Goal: Transaction & Acquisition: Purchase product/service

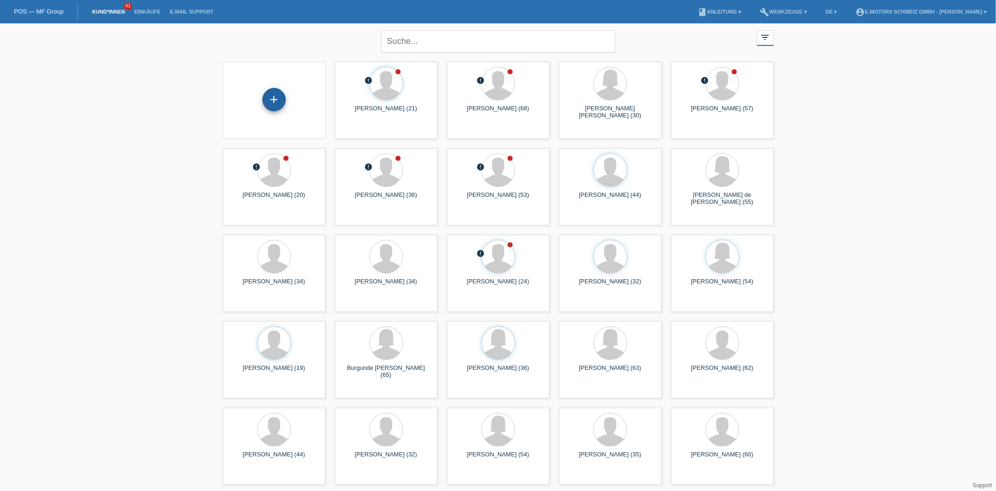
click at [268, 96] on div "+" at bounding box center [274, 99] width 23 height 23
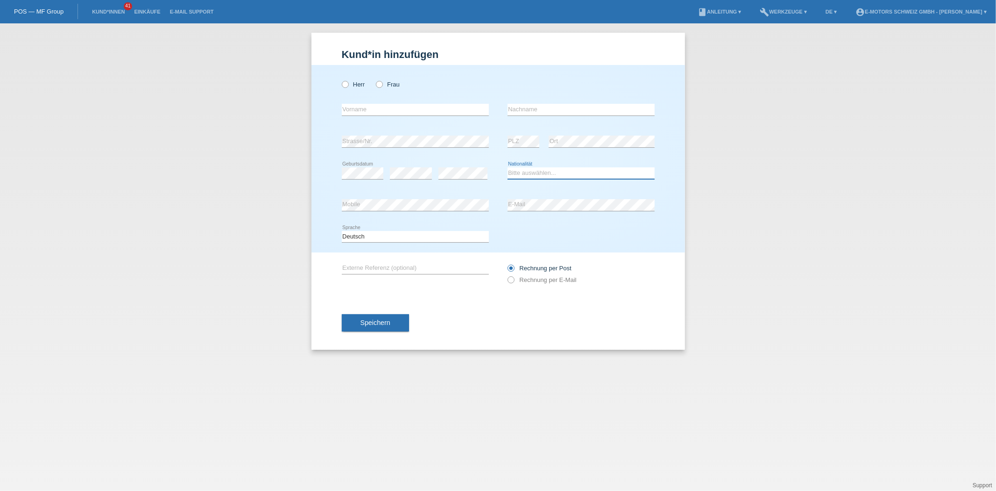
click at [541, 171] on select "Bitte auswählen... [GEOGRAPHIC_DATA] [GEOGRAPHIC_DATA] [GEOGRAPHIC_DATA] [GEOGR…" at bounding box center [581, 172] width 147 height 11
select select "PE"
click at [508, 167] on select "Bitte auswählen... [GEOGRAPHIC_DATA] [GEOGRAPHIC_DATA] [GEOGRAPHIC_DATA] [GEOGR…" at bounding box center [581, 172] width 147 height 11
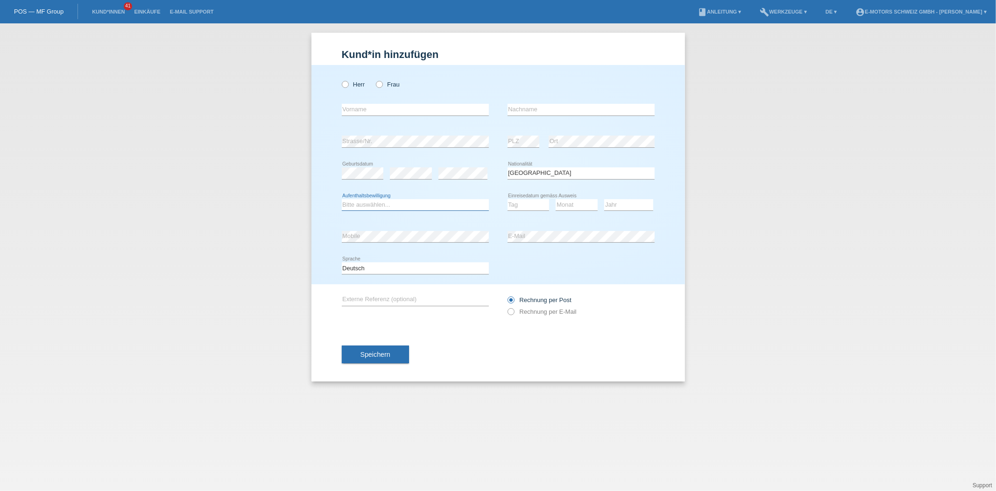
click at [377, 205] on select "Bitte auswählen... C B B - Flüchtlingsstatus Andere" at bounding box center [415, 204] width 147 height 11
select select "C"
click at [342, 199] on select "Bitte auswählen... C B B - Flüchtlingsstatus Andere" at bounding box center [415, 204] width 147 height 11
click at [349, 85] on label "Herr" at bounding box center [353, 84] width 23 height 7
click at [348, 85] on input "Herr" at bounding box center [345, 84] width 6 height 6
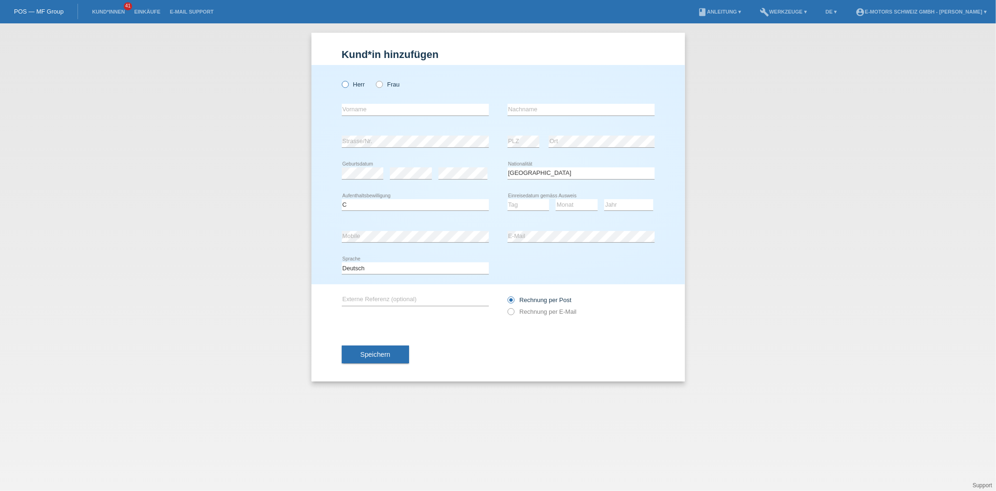
radio input "true"
click at [362, 104] on input "text" at bounding box center [415, 110] width 147 height 12
type input "Julio Cesar"
type input "Garay Rios"
click at [512, 207] on select "Tag 01 02 03 04 05 06 07 08 09 10 11" at bounding box center [529, 204] width 42 height 11
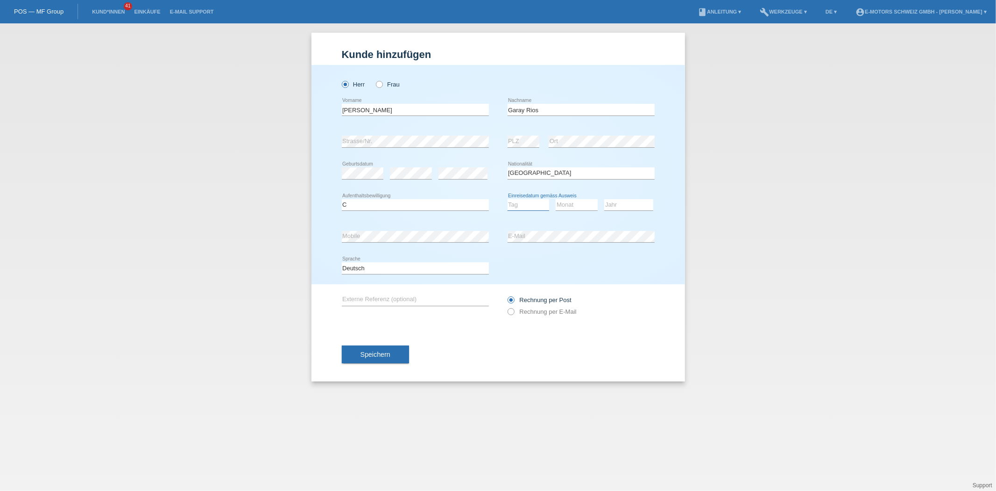
select select "30"
click at [508, 199] on select "Tag 01 02 03 04 05 06 07 08 09 10 11" at bounding box center [529, 204] width 42 height 11
drag, startPoint x: 571, startPoint y: 202, endPoint x: 571, endPoint y: 208, distance: 5.6
click at [571, 202] on select "Monat 01 02 03 04 05 06 07 08 09 10 11" at bounding box center [577, 204] width 42 height 11
select select "07"
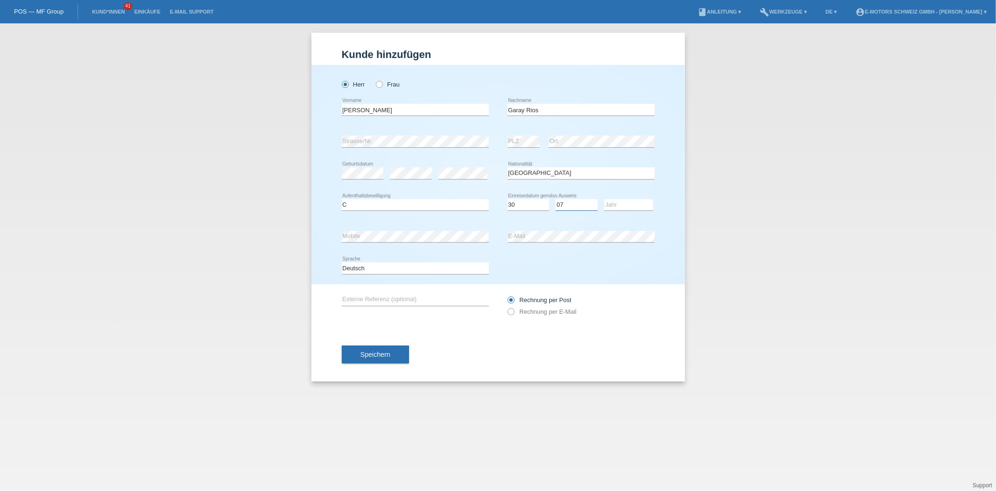
click at [556, 199] on select "Monat 01 02 03 04 05 06 07 08 09 10 11" at bounding box center [577, 204] width 42 height 11
drag, startPoint x: 625, startPoint y: 199, endPoint x: 622, endPoint y: 205, distance: 6.3
click at [625, 199] on select "Jahr 2025 2024 2023 2022 2021 2020 2019 2018 2017 2016 2015 2014 2013 2012 2011…" at bounding box center [628, 204] width 49 height 11
select select "2009"
click at [604, 199] on select "Jahr 2025 2024 2023 2022 2021 2020 2019 2018 2017 2016 2015 2014 2013 2012 2011…" at bounding box center [628, 204] width 49 height 11
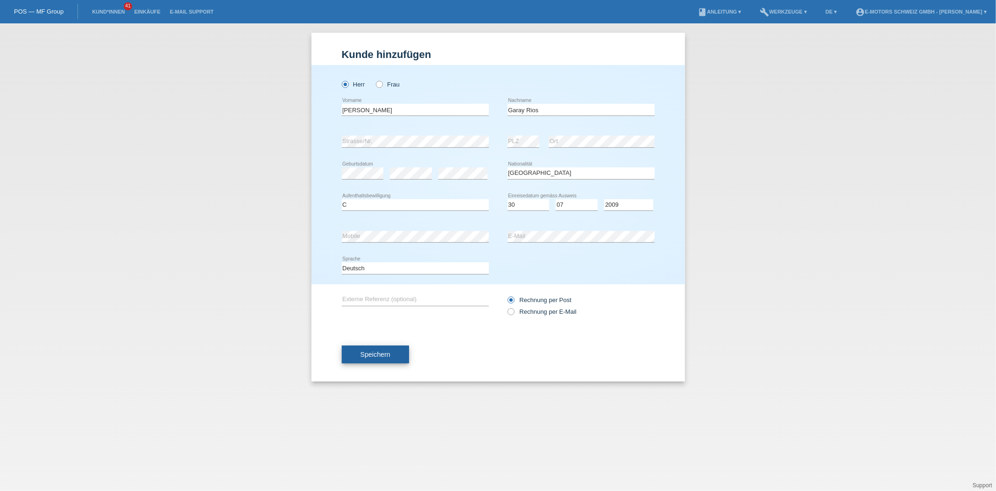
click at [367, 347] on button "Speichern" at bounding box center [375, 354] width 67 height 18
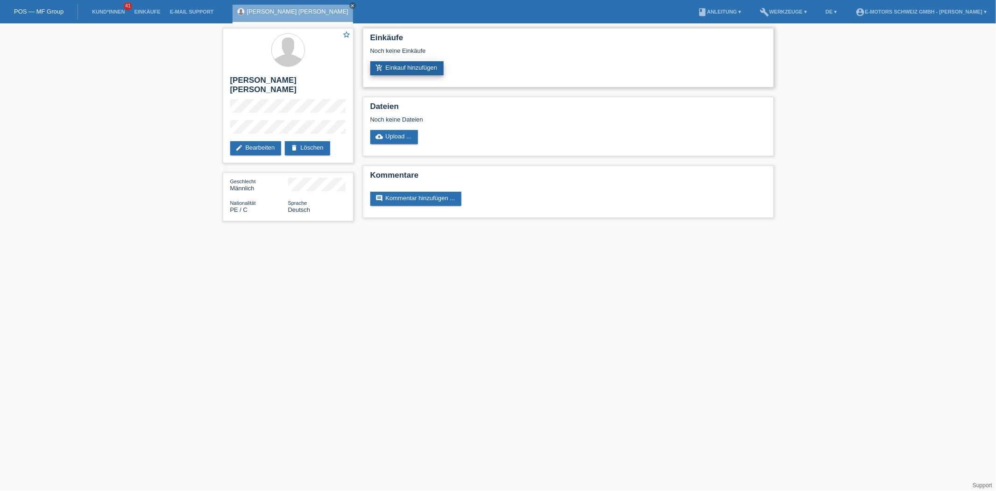
click at [389, 68] on link "add_shopping_cart Einkauf hinzufügen" at bounding box center [407, 68] width 74 height 14
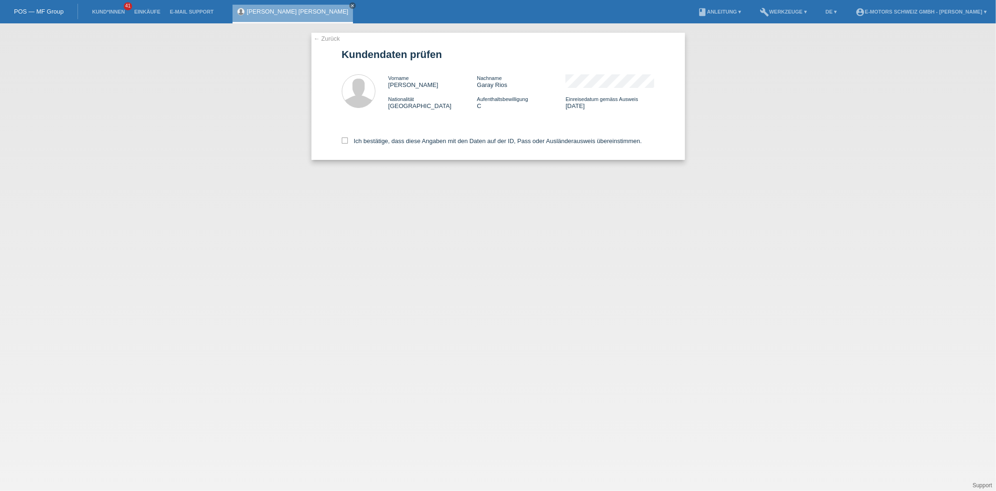
click at [379, 145] on div "Ich bestätige, dass diese Angaben mit den Daten auf der ID, Pass oder Ausländer…" at bounding box center [498, 139] width 313 height 41
click at [380, 136] on div "Ich bestätige, dass diese Angaben mit den Daten auf der ID, Pass oder Ausländer…" at bounding box center [498, 139] width 313 height 41
click at [379, 138] on label "Ich bestätige, dass diese Angaben mit den Daten auf der ID, Pass oder Ausländer…" at bounding box center [492, 140] width 300 height 7
click at [348, 138] on input "Ich bestätige, dass diese Angaben mit den Daten auf der ID, Pass oder Ausländer…" at bounding box center [345, 140] width 6 height 6
checkbox input "true"
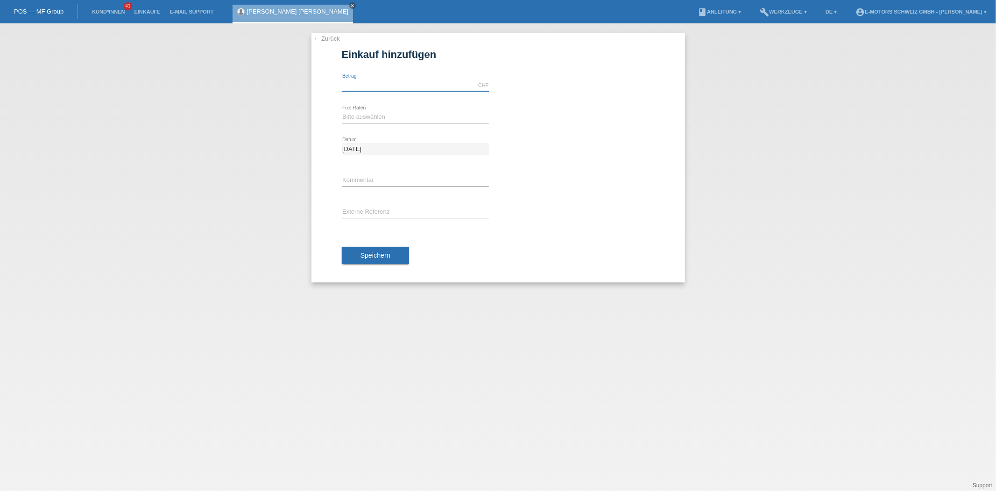
click at [375, 81] on input "text" at bounding box center [415, 85] width 147 height 12
type input "3790.00"
click at [371, 114] on select "Bitte auswählen 12 Raten 24 Raten 36 Raten 48 Raten" at bounding box center [415, 116] width 147 height 11
select select "214"
click at [342, 111] on select "Bitte auswählen 12 Raten 24 Raten 36 Raten 48 Raten" at bounding box center [415, 116] width 147 height 11
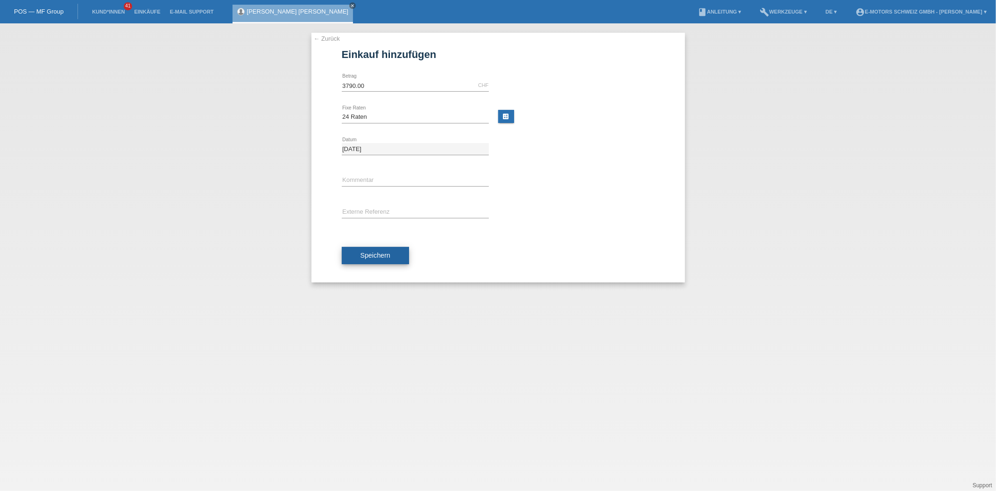
click at [375, 248] on button "Speichern" at bounding box center [375, 256] width 67 height 18
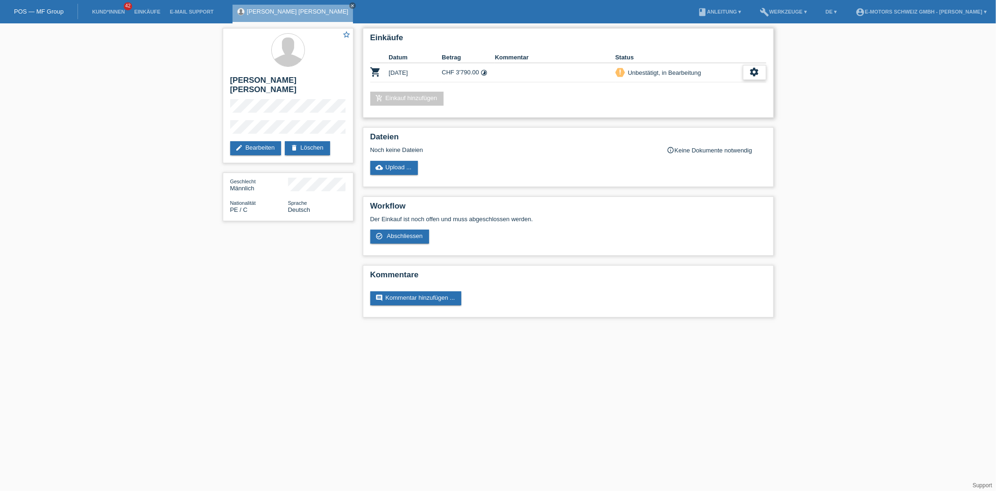
click at [758, 68] on icon "settings" at bounding box center [755, 72] width 10 height 10
click at [698, 130] on span "Kunde ist vom Kauf zurückgetreten..." at bounding box center [712, 127] width 102 height 11
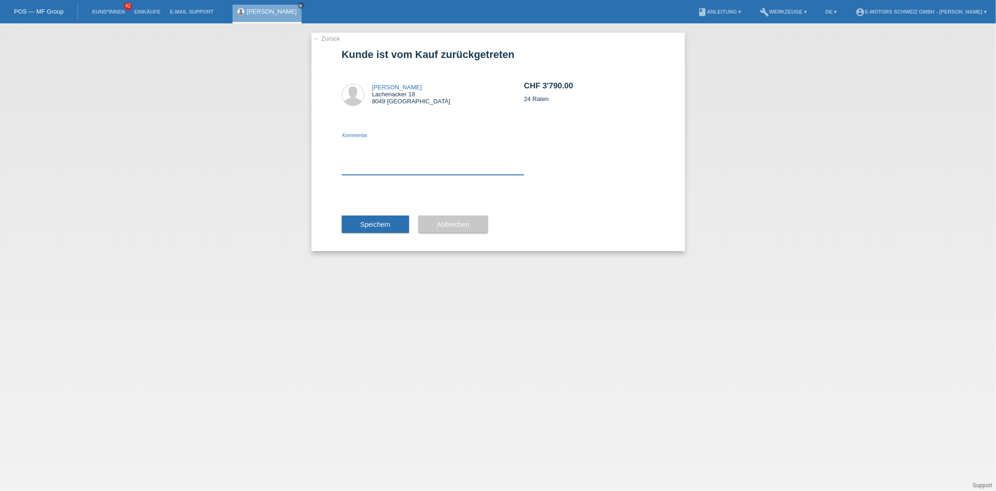
click at [474, 156] on textarea at bounding box center [433, 157] width 183 height 36
type textarea "neu"
click at [352, 235] on div "Speichern" at bounding box center [375, 224] width 67 height 54
click at [358, 231] on button "Speichern" at bounding box center [375, 224] width 67 height 18
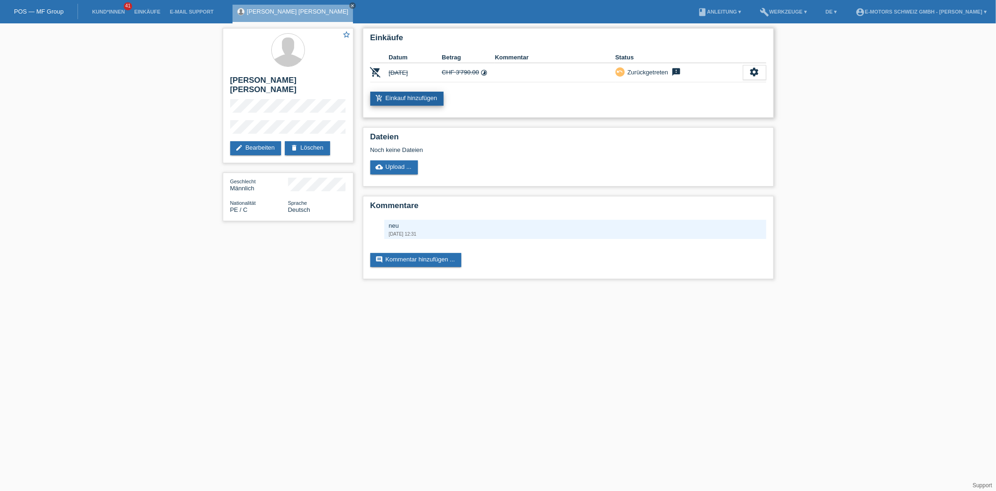
click at [415, 97] on link "add_shopping_cart Einkauf hinzufügen" at bounding box center [407, 99] width 74 height 14
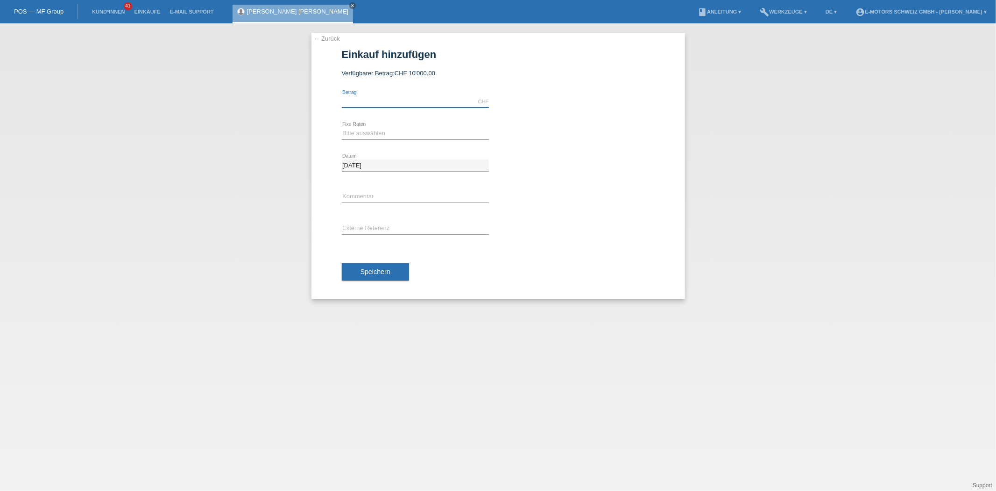
click at [384, 99] on input "text" at bounding box center [415, 102] width 147 height 12
type input "3790.00"
click at [362, 134] on select "Bitte auswählen 12 Raten 24 Raten 36 Raten 48 Raten" at bounding box center [415, 133] width 147 height 11
select select "215"
click at [342, 128] on select "Bitte auswählen 12 Raten 24 Raten 36 Raten 48 Raten" at bounding box center [415, 133] width 147 height 11
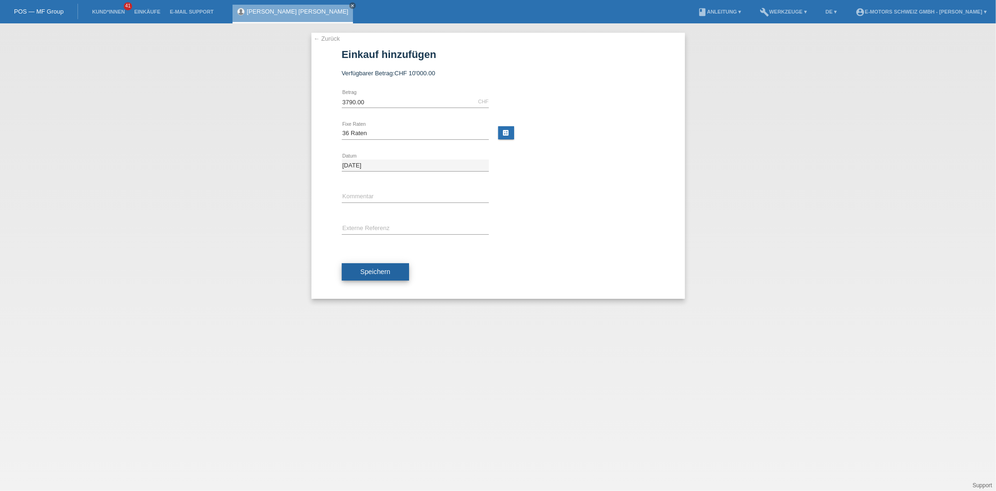
click at [377, 276] on button "Speichern" at bounding box center [375, 272] width 67 height 18
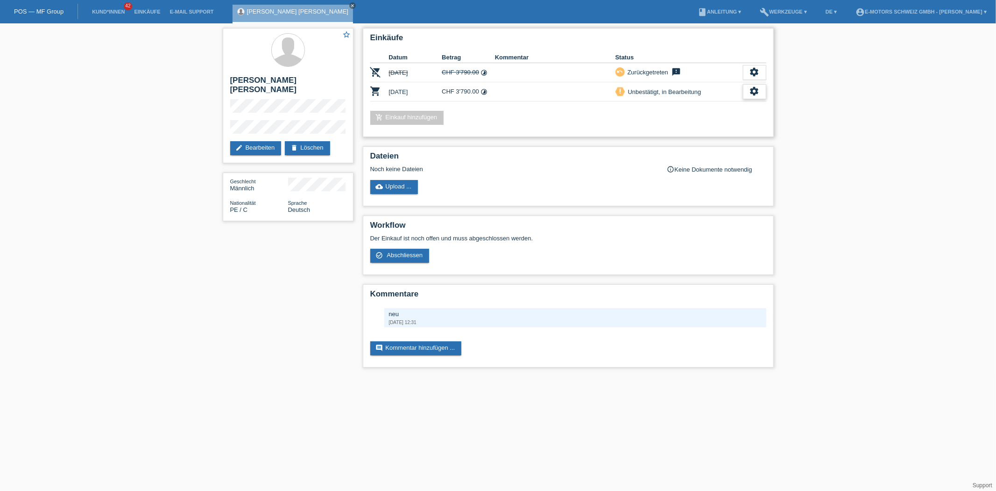
click at [754, 89] on icon "settings" at bounding box center [755, 91] width 10 height 10
click at [667, 131] on span "Abschliessen" at bounding box center [680, 132] width 39 height 11
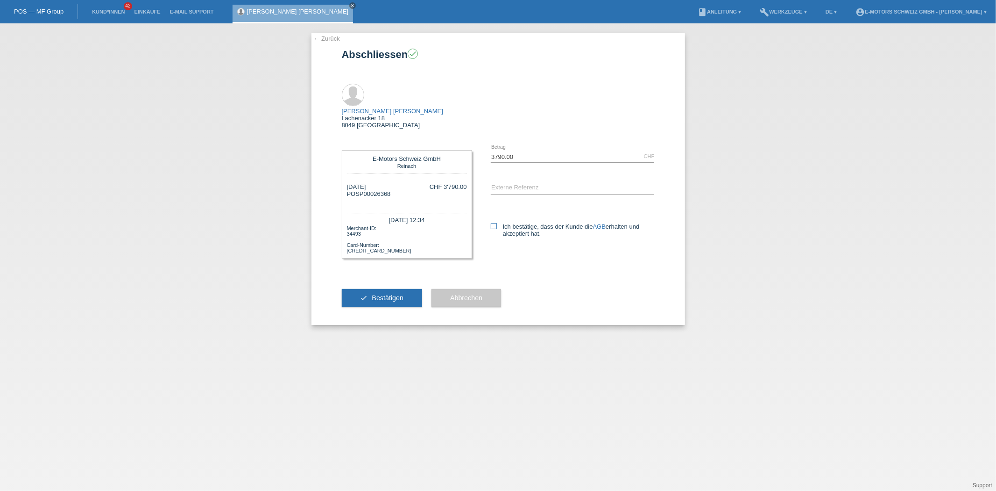
click at [498, 223] on label "Ich bestätige, dass der Kunde die AGB erhalten und akzeptiert hat." at bounding box center [573, 230] width 164 height 14
click at [497, 223] on input "Ich bestätige, dass der Kunde die AGB erhalten und akzeptiert hat." at bounding box center [494, 226] width 6 height 6
checkbox input "true"
click at [393, 294] on span "Bestätigen" at bounding box center [388, 297] width 32 height 7
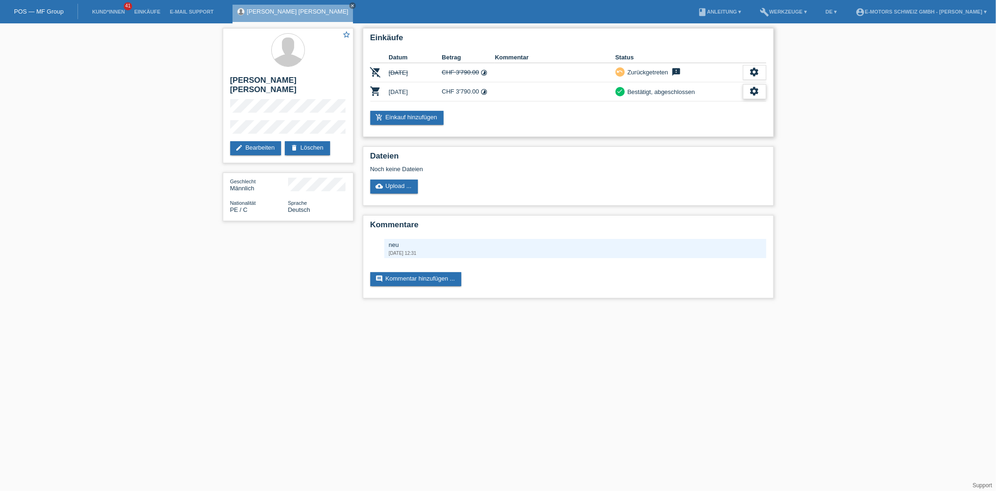
click at [753, 93] on icon "settings" at bounding box center [755, 91] width 10 height 10
click at [730, 106] on div "fullscreen Anzeigen" at bounding box center [720, 105] width 92 height 14
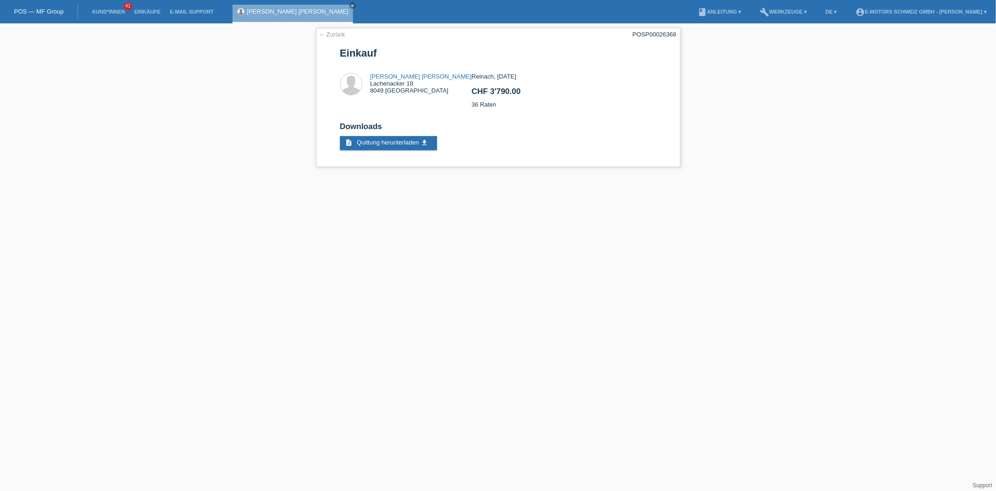
click at [264, 11] on link "[PERSON_NAME]" at bounding box center [297, 11] width 101 height 7
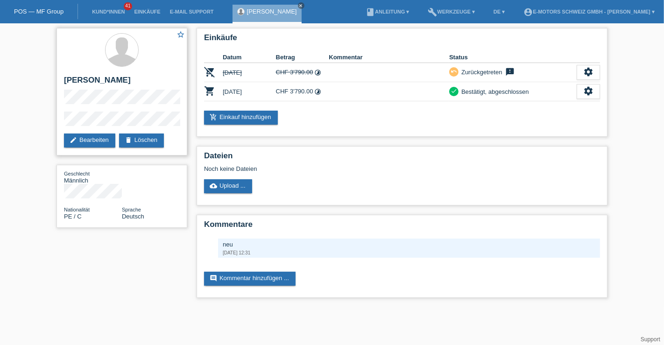
click at [141, 78] on h2 "[PERSON_NAME]" at bounding box center [122, 83] width 116 height 14
drag, startPoint x: 141, startPoint y: 78, endPoint x: 74, endPoint y: 74, distance: 66.9
click at [74, 74] on div "star_border [PERSON_NAME] edit Bearbeiten delete Löschen" at bounding box center [122, 92] width 131 height 128
copy h2 "[PERSON_NAME] [PERSON_NAME]"
click at [149, 10] on link "Einkäufe" at bounding box center [147, 12] width 36 height 6
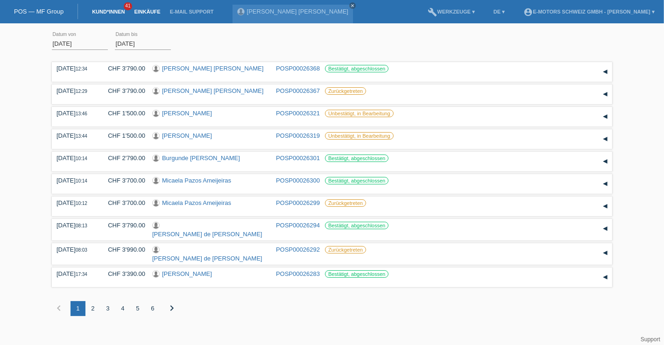
click at [106, 11] on link "Kund*innen" at bounding box center [108, 12] width 42 height 6
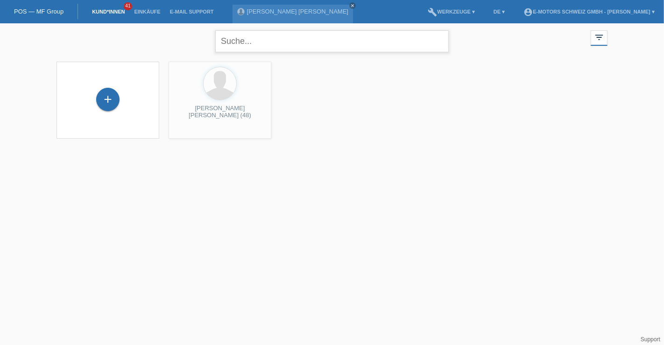
click at [244, 44] on input "text" at bounding box center [332, 41] width 234 height 22
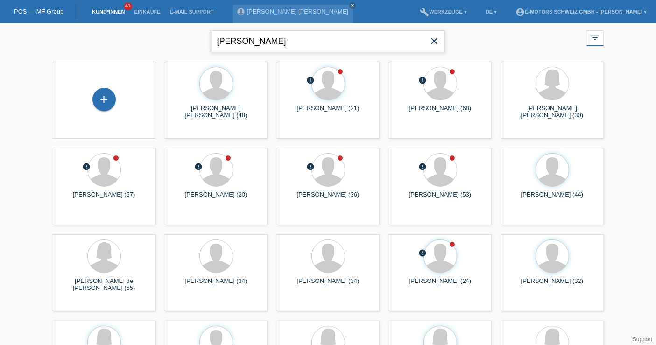
type input "daniel"
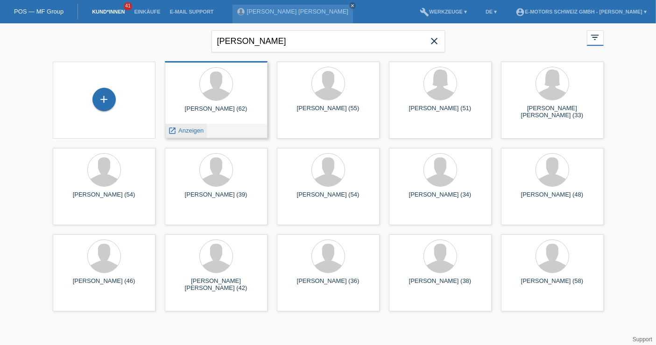
click at [198, 127] on span "Anzeigen" at bounding box center [190, 130] width 25 height 7
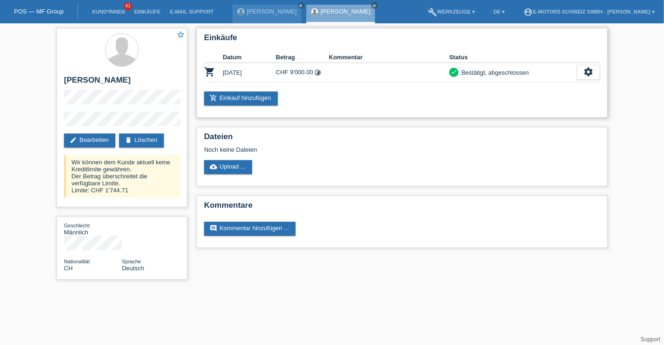
drag, startPoint x: 466, startPoint y: 70, endPoint x: 483, endPoint y: 117, distance: 50.2
click at [483, 117] on div "Einkäufe Datum Betrag Kommentar Status shopping_cart 19.06.2025 CHF 9'000.00 ti…" at bounding box center [402, 73] width 411 height 90
click at [295, 101] on div "add_shopping_cart Einkauf hinzufügen" at bounding box center [402, 99] width 396 height 14
click at [266, 96] on link "add_shopping_cart Einkauf hinzufügen" at bounding box center [241, 99] width 74 height 14
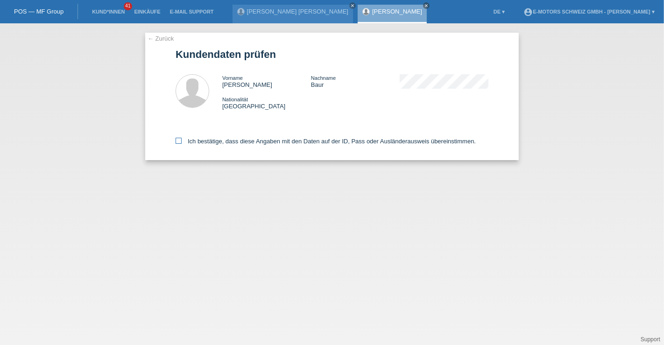
click at [271, 139] on label "Ich bestätige, dass diese Angaben mit den Daten auf der ID, Pass oder Ausländer…" at bounding box center [326, 141] width 300 height 7
click at [182, 139] on input "Ich bestätige, dass diese Angaben mit den Daten auf der ID, Pass oder Ausländer…" at bounding box center [179, 141] width 6 height 6
checkbox input "true"
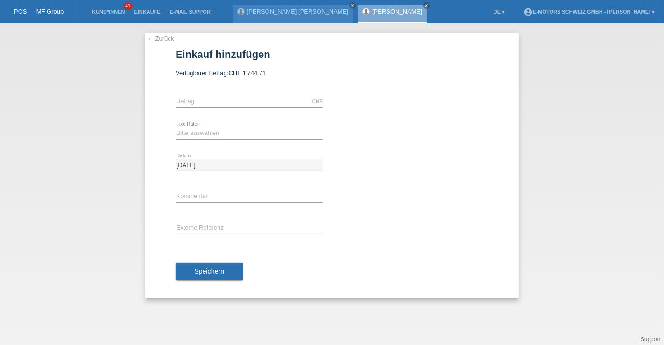
click at [372, 12] on link "[PERSON_NAME]" at bounding box center [397, 11] width 50 height 7
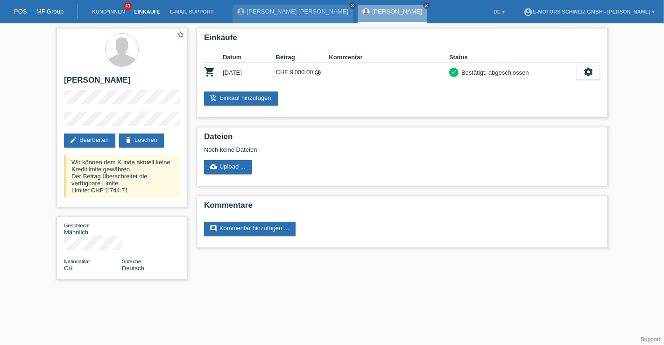
click at [153, 9] on link "Einkäufe" at bounding box center [147, 12] width 36 height 6
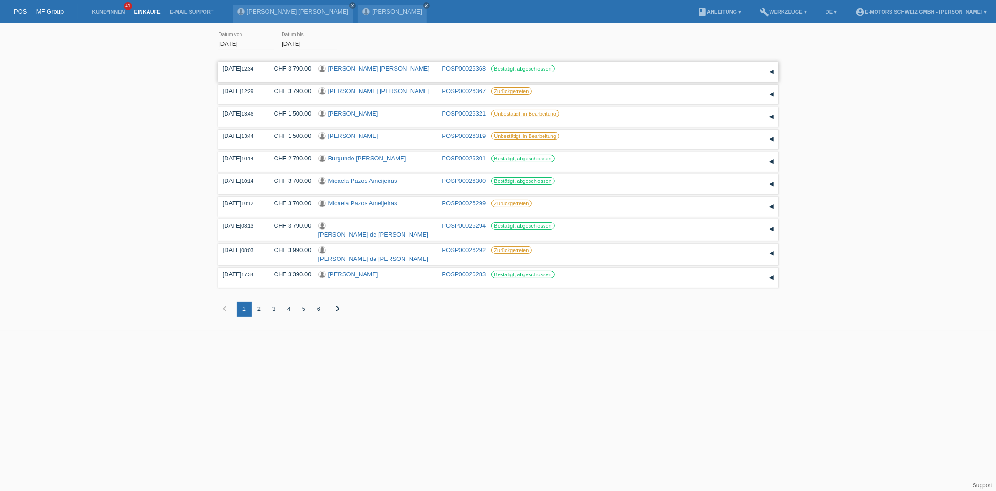
click at [378, 65] on link "[PERSON_NAME] [PERSON_NAME]" at bounding box center [378, 68] width 101 height 7
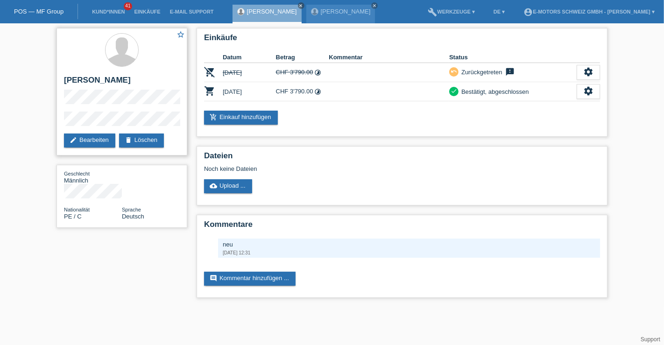
click at [73, 80] on h2 "[PERSON_NAME]" at bounding box center [122, 83] width 116 height 14
drag, startPoint x: 73, startPoint y: 80, endPoint x: 138, endPoint y: 80, distance: 65.4
click at [138, 80] on h2 "[PERSON_NAME]" at bounding box center [122, 83] width 116 height 14
copy h2 "[PERSON_NAME]"
click at [50, 121] on div "star_border Julio Cesar Garay Rios edit Bearbeiten delete Löschen Geschlecht Mä…" at bounding box center [332, 165] width 664 height 284
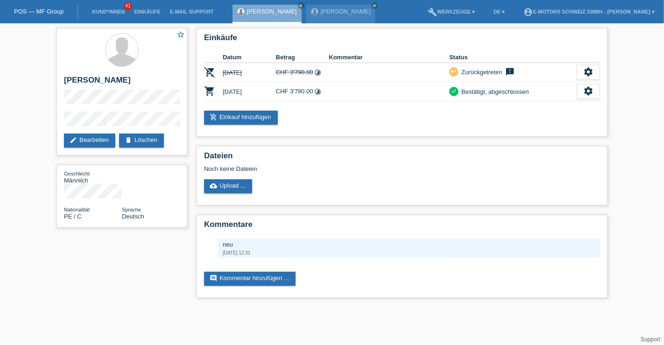
drag, startPoint x: 92, startPoint y: 245, endPoint x: 117, endPoint y: 238, distance: 26.1
click at [92, 245] on div "star_border Julio Cesar Garay Rios edit Bearbeiten delete Löschen Geschlecht Mä…" at bounding box center [332, 165] width 561 height 284
click at [591, 91] on icon "settings" at bounding box center [588, 91] width 10 height 10
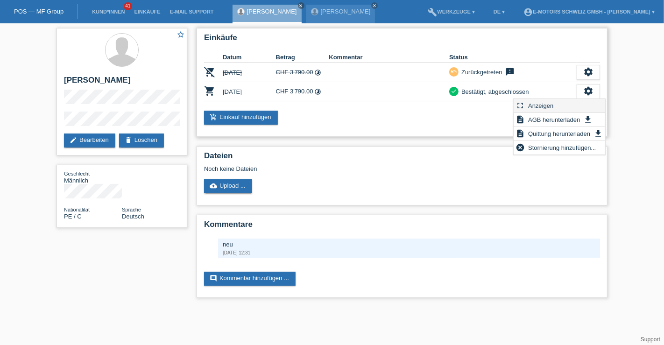
click at [543, 104] on span "Anzeigen" at bounding box center [541, 105] width 28 height 11
